Goal: Register for event/course

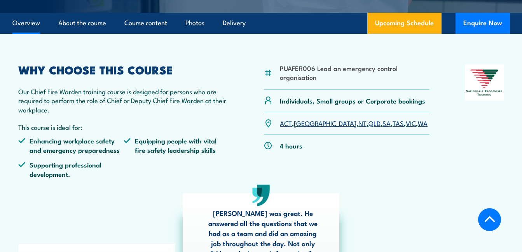
scroll to position [199, 0]
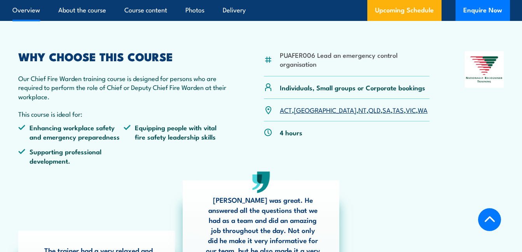
click at [382, 113] on link "SA" at bounding box center [386, 109] width 8 height 9
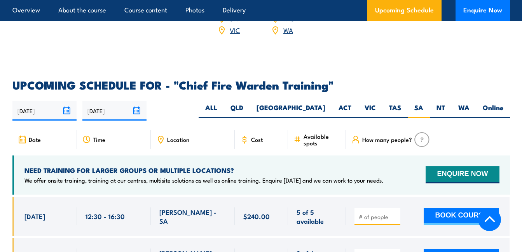
scroll to position [1271, 0]
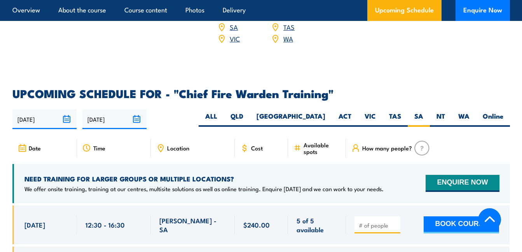
click at [174, 145] on span "Location" at bounding box center [178, 148] width 22 height 7
click at [506, 112] on label "Online" at bounding box center [493, 119] width 34 height 15
click at [506, 112] on input "Online" at bounding box center [505, 114] width 5 height 5
radio input "true"
